Goal: Check status: Check status

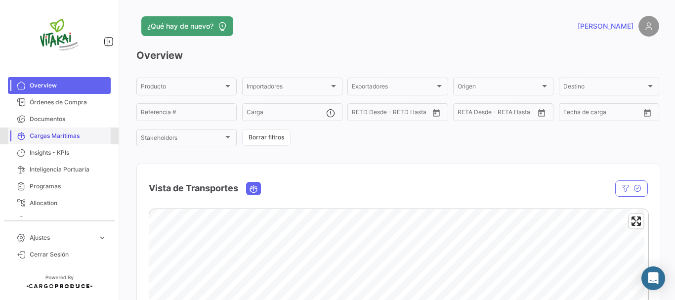
click at [64, 131] on link "Cargas Marítimas" at bounding box center [59, 135] width 103 height 17
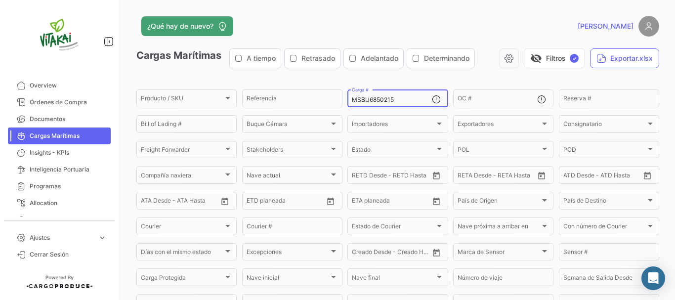
drag, startPoint x: 396, startPoint y: 99, endPoint x: 323, endPoint y: 111, distance: 73.1
click at [323, 111] on form "Producto / SKU Producto / SKU Referencia MSBU6850215 Carga # OC # Reserva # Bil…" at bounding box center [397, 211] width 522 height 246
paste input "HASU5194271"
type input "HASU5194271"
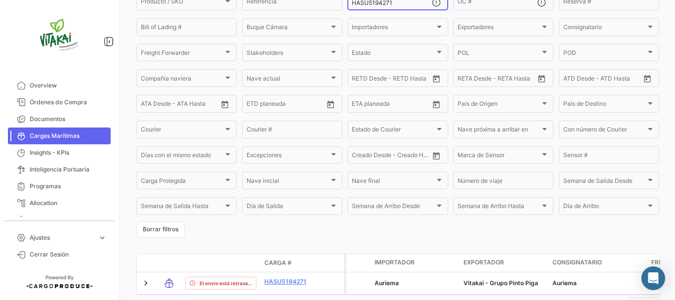
scroll to position [143, 0]
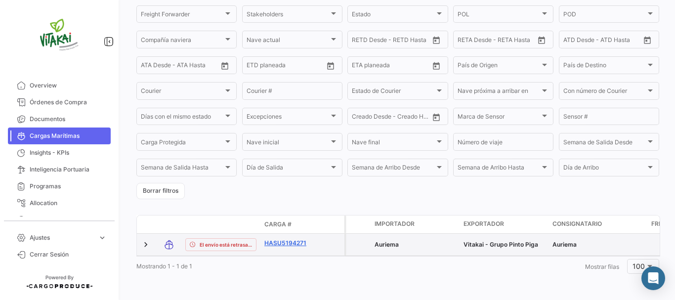
click at [285, 239] on link "HASU5194271" at bounding box center [289, 243] width 51 height 9
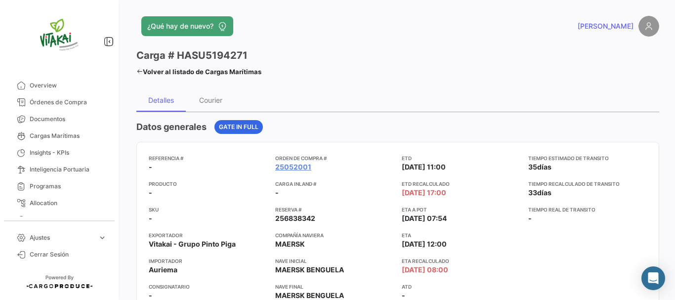
click at [163, 73] on link "Volver al listado de Cargas Marítimas" at bounding box center [198, 72] width 125 height 14
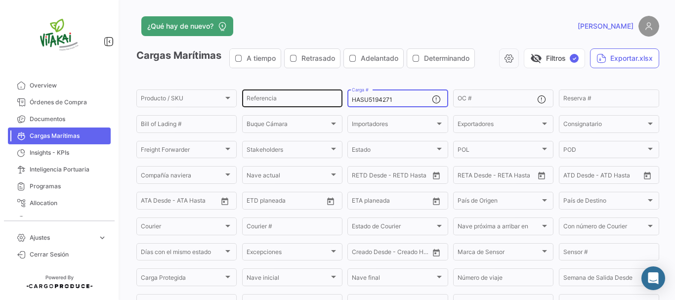
drag, startPoint x: 394, startPoint y: 100, endPoint x: 337, endPoint y: 100, distance: 56.3
click at [0, 0] on div "Producto / SKU Producto / SKU Referencia HASU5194271 Carga # OC # Reserva # Bil…" at bounding box center [0, 0] width 0 height 0
paste input "CMAU3564375"
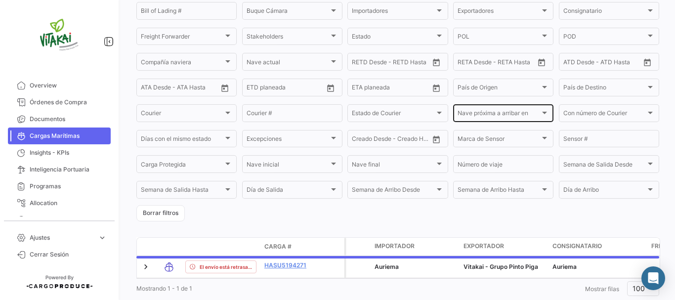
scroll to position [143, 0]
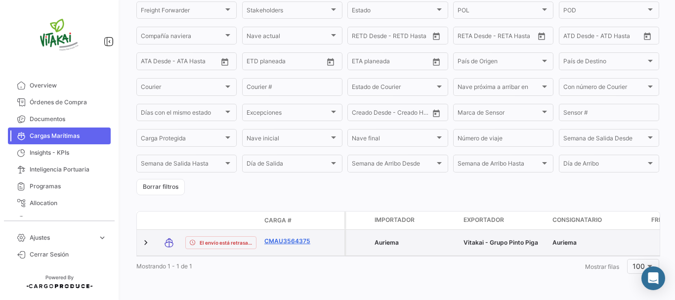
type input "CMAU3564375"
click at [295, 238] on link "CMAU3564375" at bounding box center [289, 241] width 51 height 9
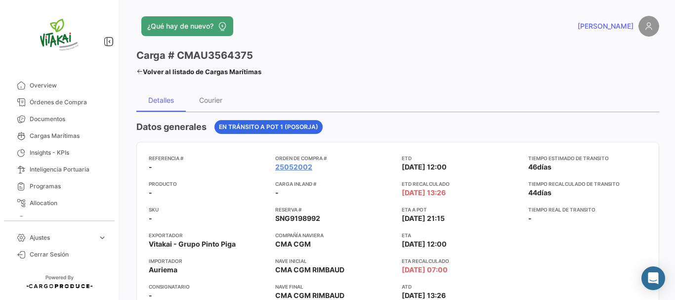
scroll to position [49, 0]
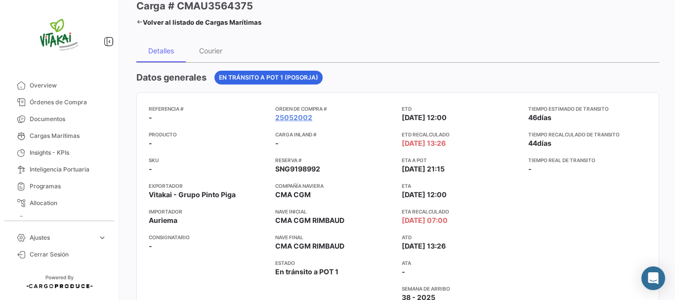
drag, startPoint x: 344, startPoint y: 221, endPoint x: 271, endPoint y: 221, distance: 73.1
click at [271, 221] on div "Referencia # - Producto - SKU - Exportador Vitakai - Grupo Pinto Piga Importado…" at bounding box center [398, 220] width 498 height 231
copy span "CMA CGM RIMBAUD"
